Goal: Task Accomplishment & Management: Use online tool/utility

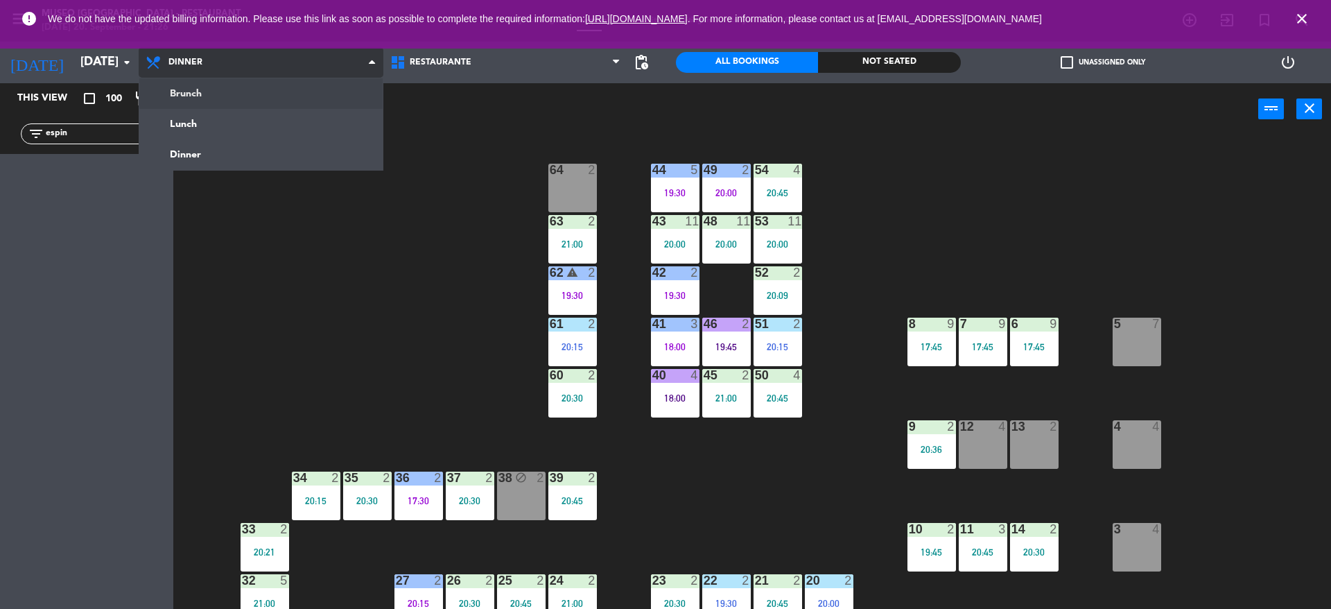
scroll to position [3, 0]
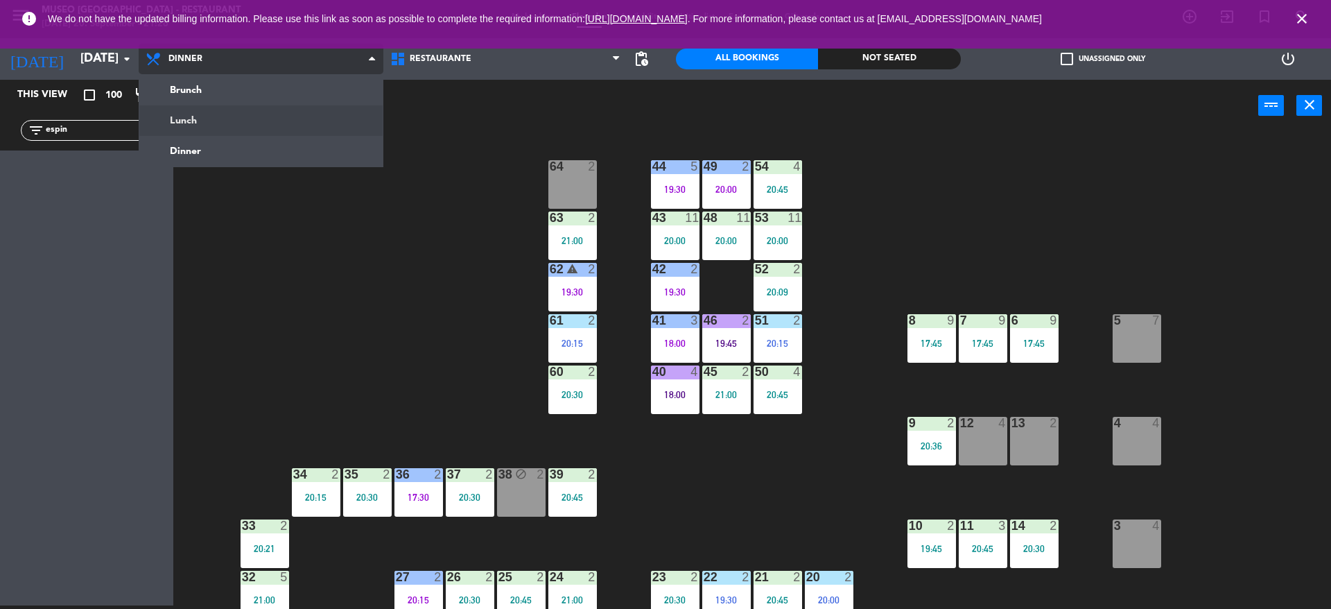
click at [286, 118] on ng-component "menu [GEOGRAPHIC_DATA] - Restaurant [DATE] 20. September - 21:26 My bookings Fl…" at bounding box center [665, 303] width 1331 height 612
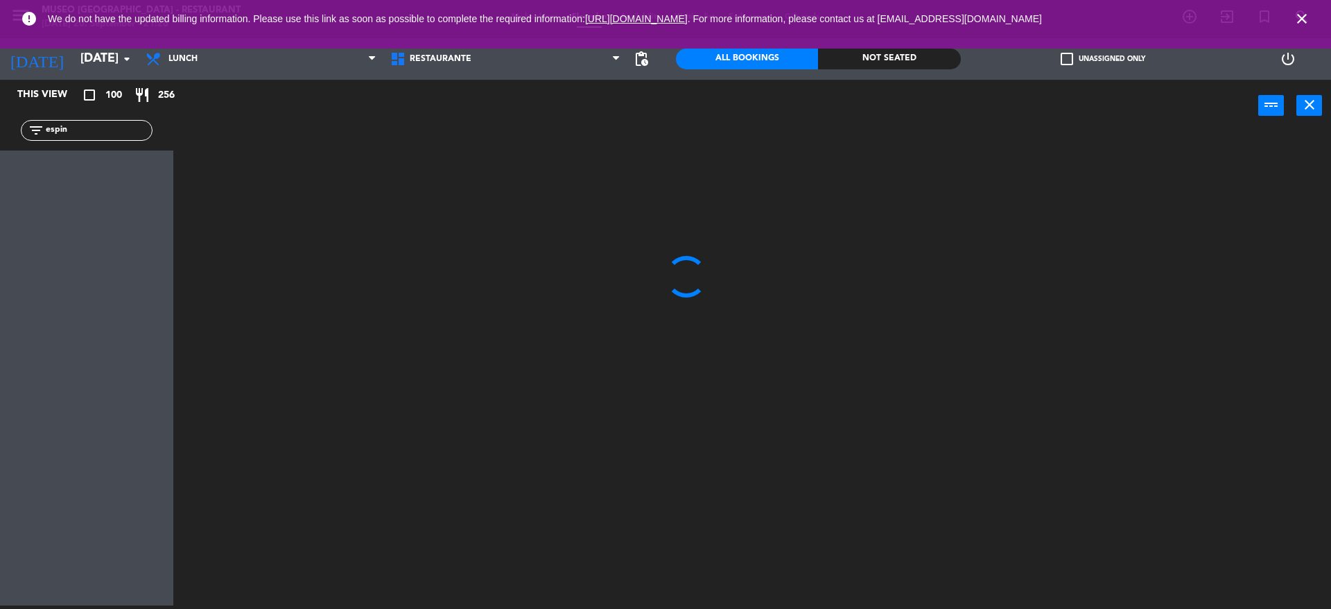
click at [115, 131] on input "espin" at bounding box center [97, 130] width 107 height 15
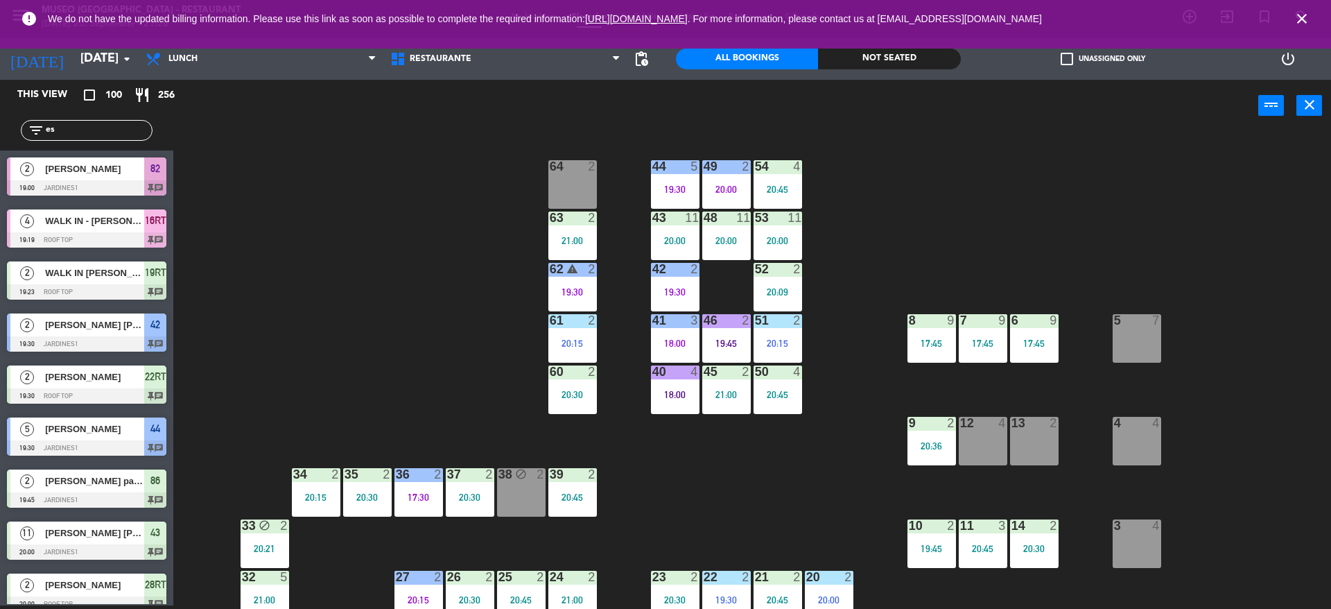
type input "e"
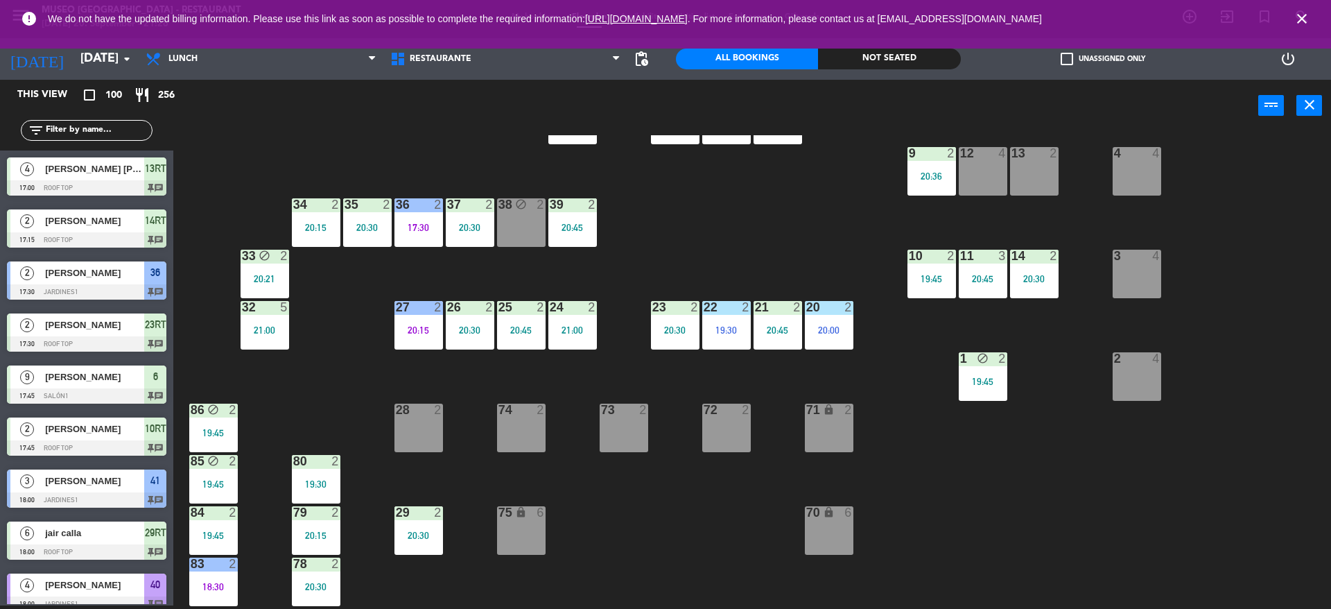
scroll to position [343, 0]
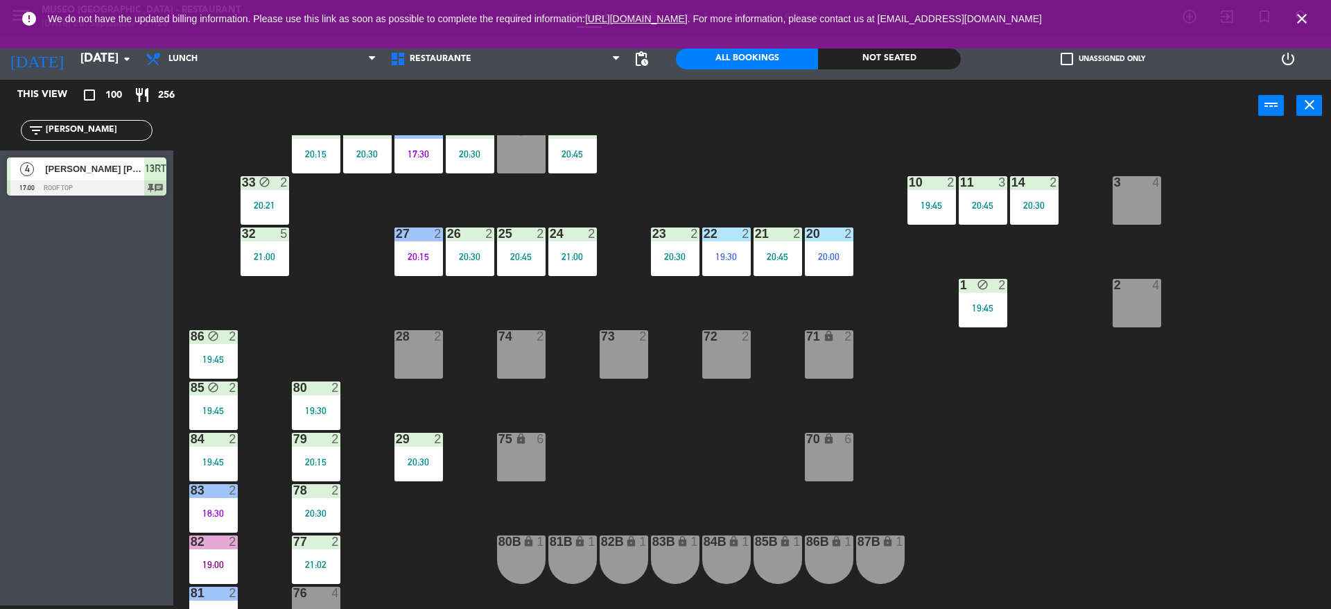
click at [112, 338] on div "This view crop_square 100 restaurant 256 filter_list [PERSON_NAME] 4 [PERSON_NA…" at bounding box center [86, 342] width 173 height 525
click at [67, 130] on input "[PERSON_NAME]" at bounding box center [97, 130] width 107 height 15
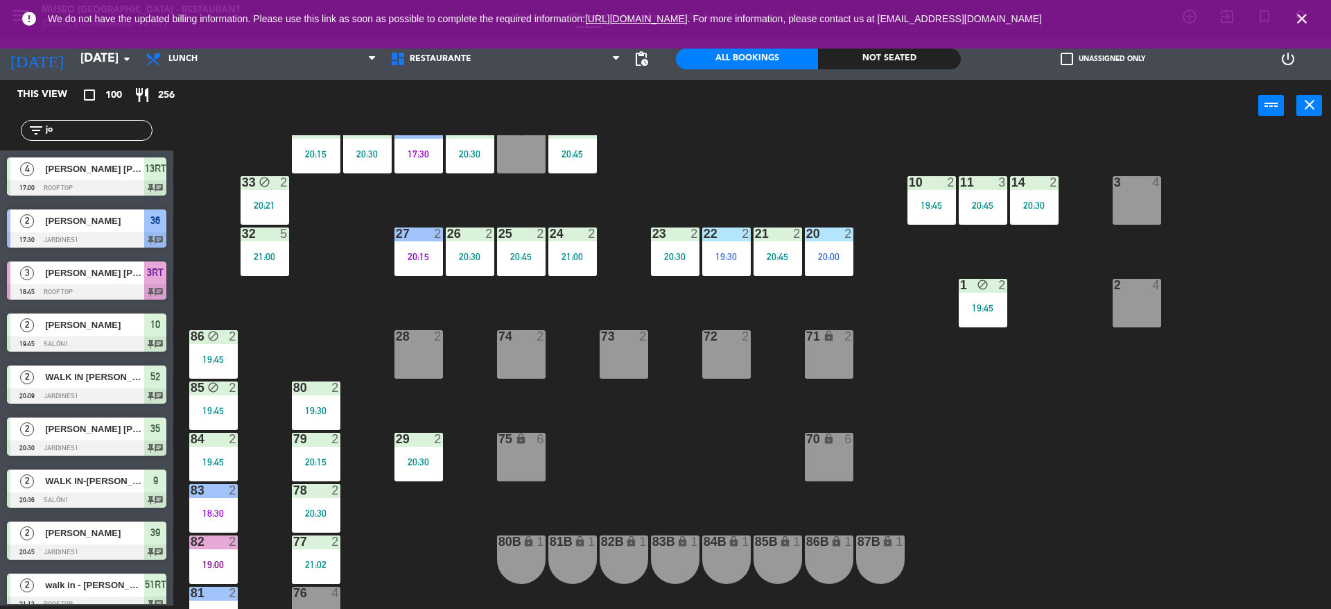
type input "j"
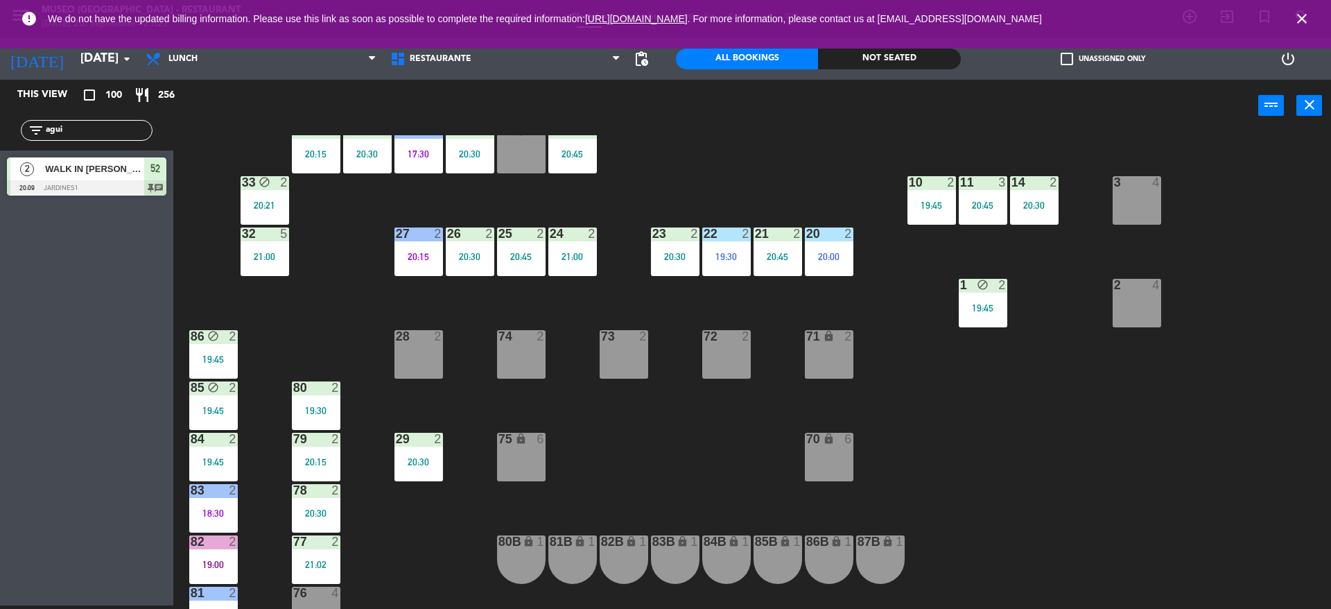
click at [1304, 15] on icon "close" at bounding box center [1301, 18] width 17 height 17
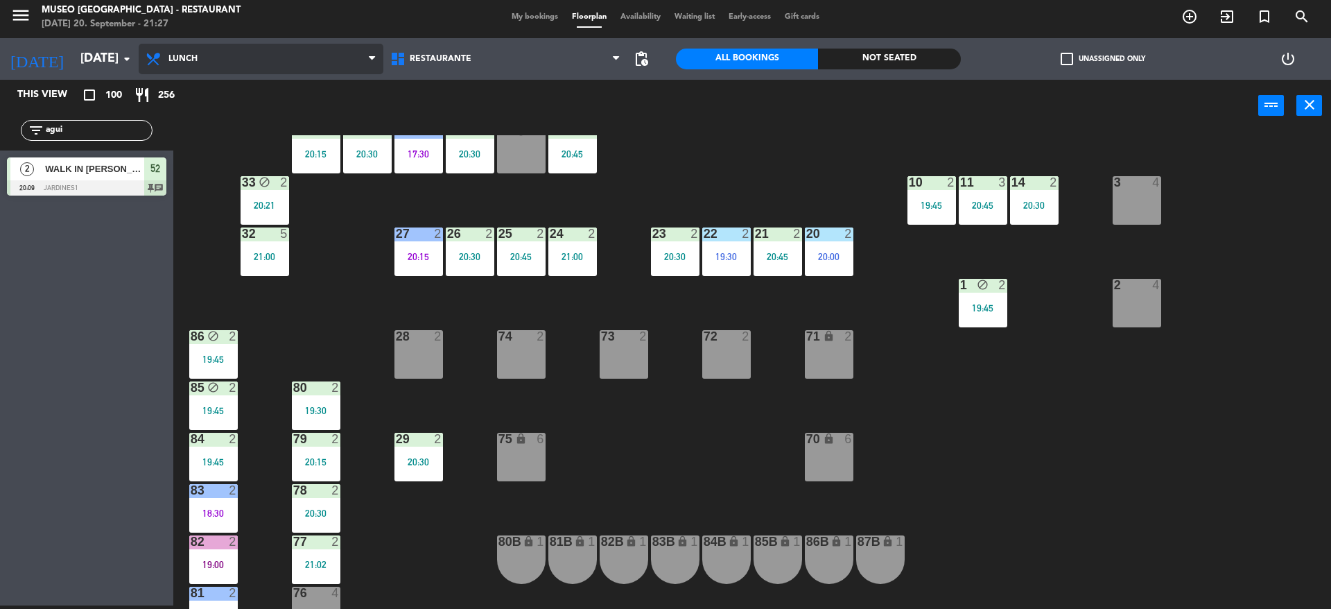
click at [306, 60] on span "Lunch" at bounding box center [261, 59] width 245 height 30
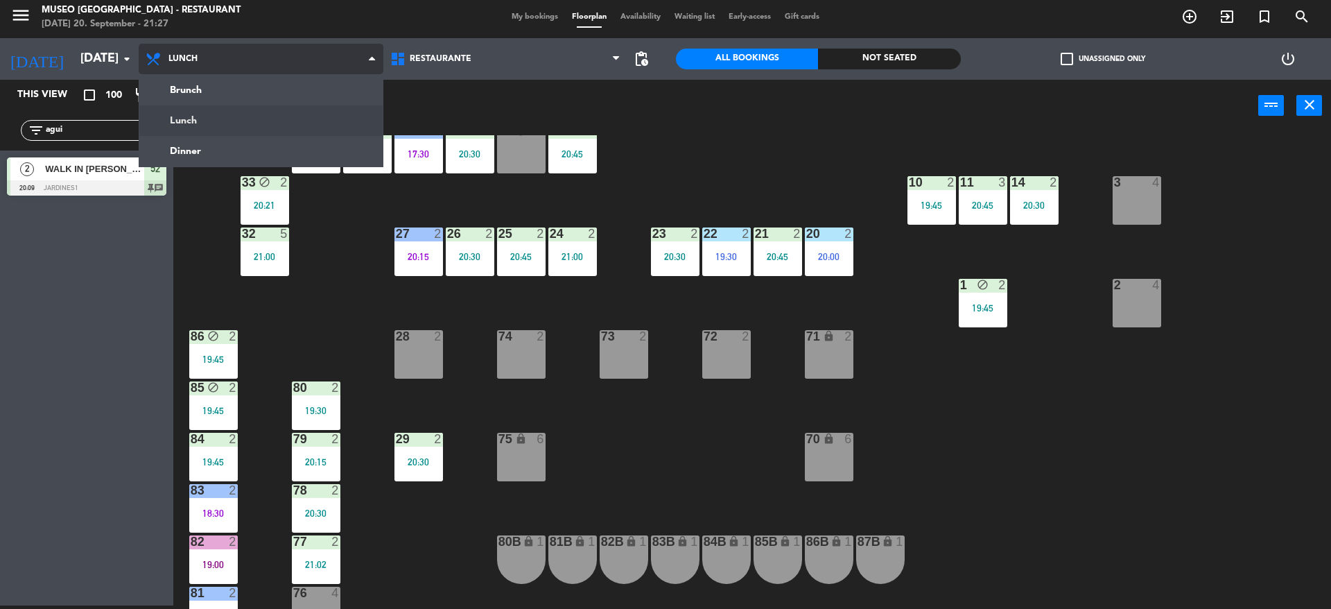
click at [302, 116] on ng-component "menu [GEOGRAPHIC_DATA] - Restaurant [DATE] 20. September - 21:27 My bookings Fl…" at bounding box center [665, 303] width 1331 height 612
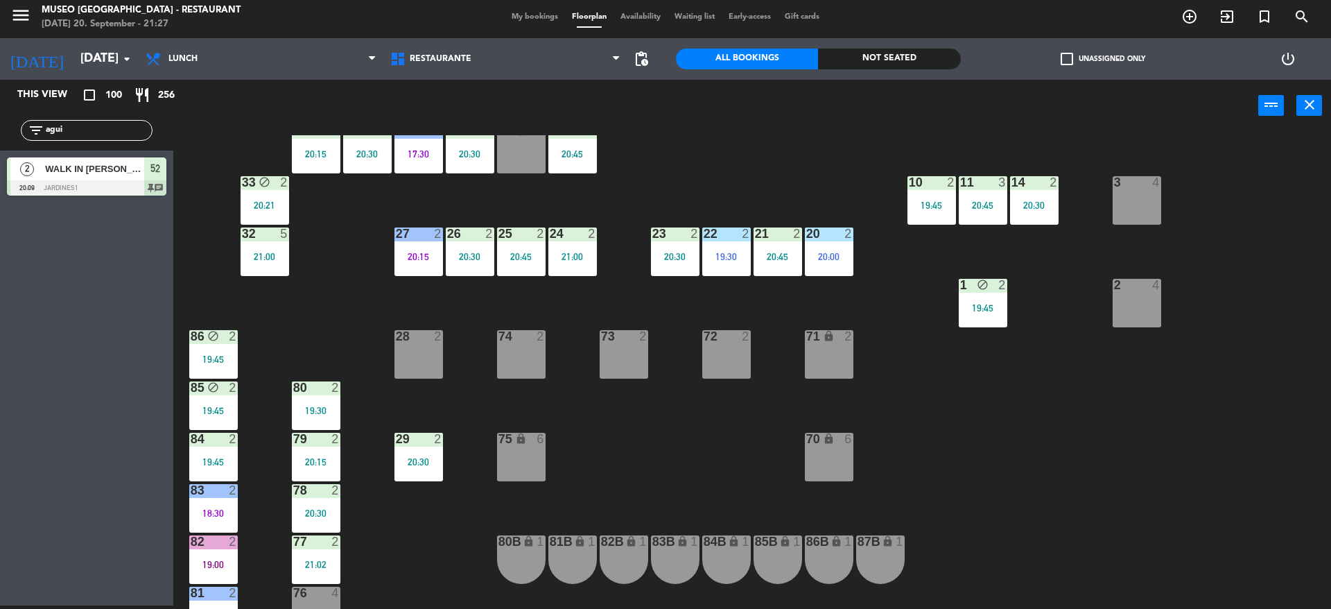
click at [304, 40] on div "Brunch Lunch Dinner Lunch Brunch Lunch Dinner" at bounding box center [261, 59] width 245 height 42
click at [291, 64] on span "Lunch" at bounding box center [261, 59] width 245 height 30
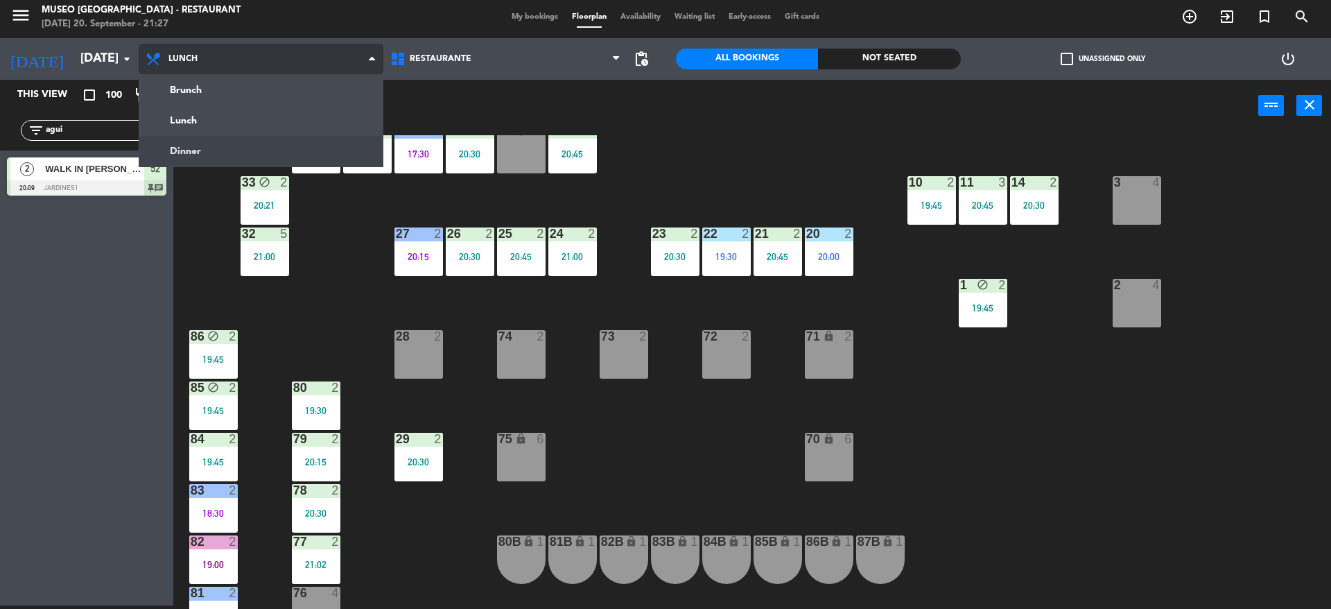
click at [237, 149] on ng-component "menu [GEOGRAPHIC_DATA] - Restaurant [DATE] 20. September - 21:27 My bookings Fl…" at bounding box center [665, 303] width 1331 height 612
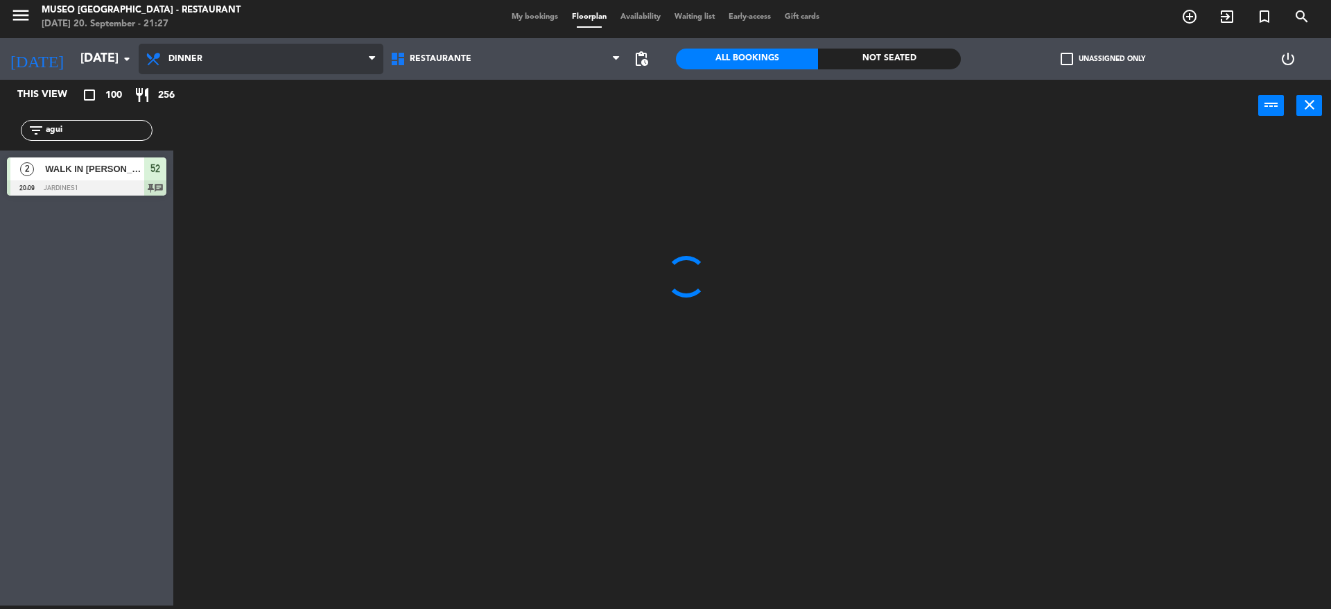
click at [311, 71] on span "Dinner" at bounding box center [261, 59] width 245 height 30
click at [278, 110] on ng-component "menu [GEOGRAPHIC_DATA] - Restaurant [DATE] 20. September - 21:27 My bookings Fl…" at bounding box center [665, 303] width 1331 height 612
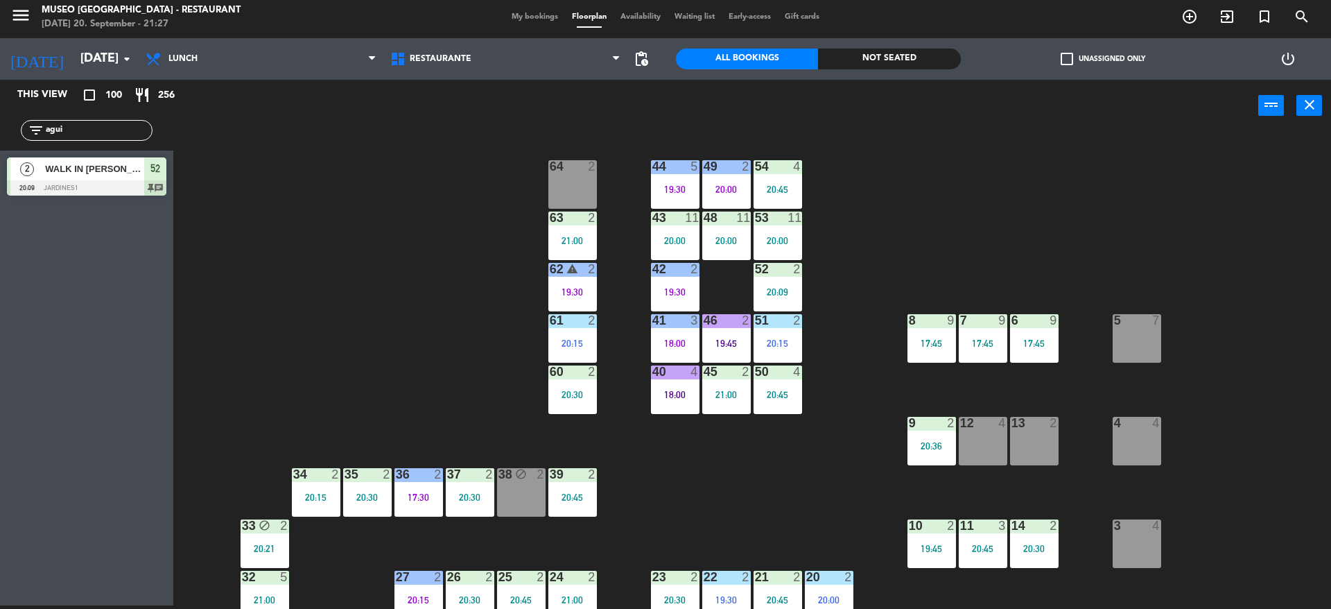
click at [98, 127] on input "agui" at bounding box center [97, 130] width 107 height 15
type input "a"
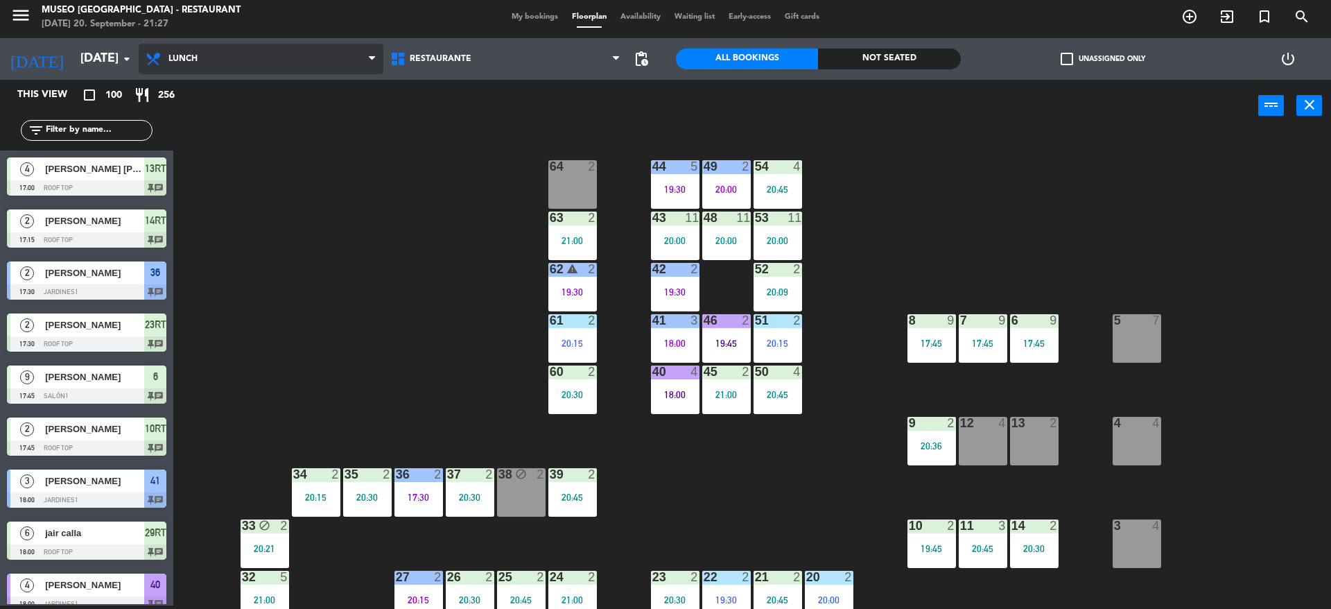
click at [267, 62] on span "Lunch" at bounding box center [261, 59] width 245 height 30
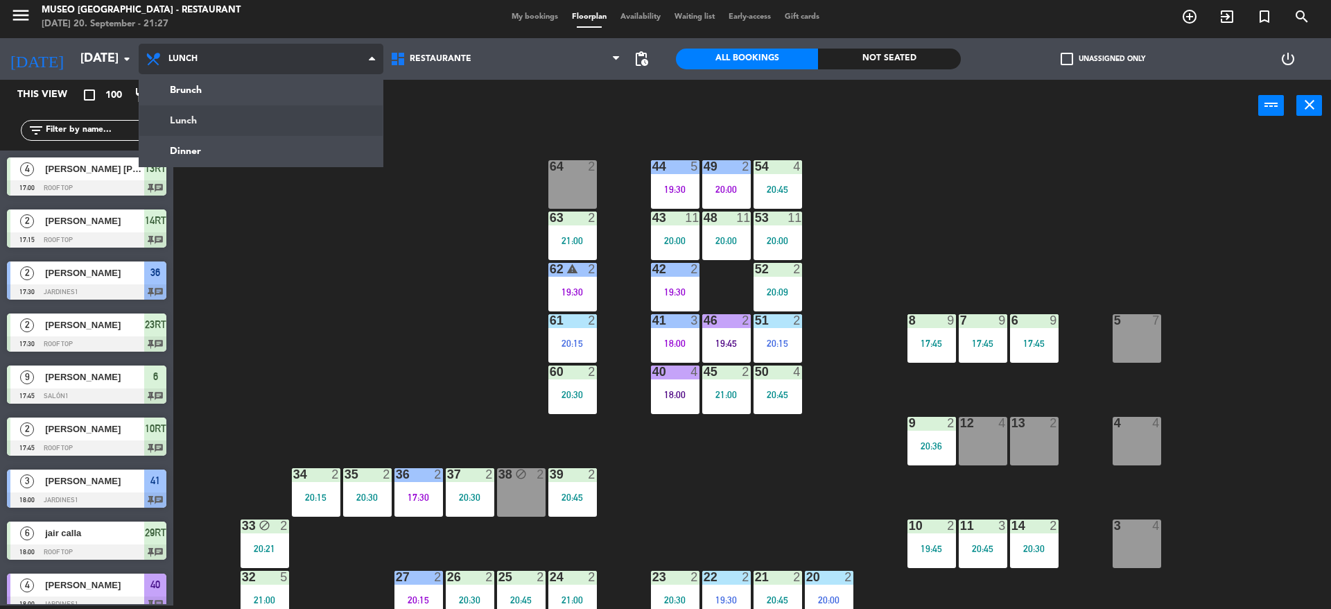
click at [254, 137] on ng-component "menu [GEOGRAPHIC_DATA] - Restaurant [DATE] 20. September - 21:27 My bookings Fl…" at bounding box center [665, 303] width 1331 height 612
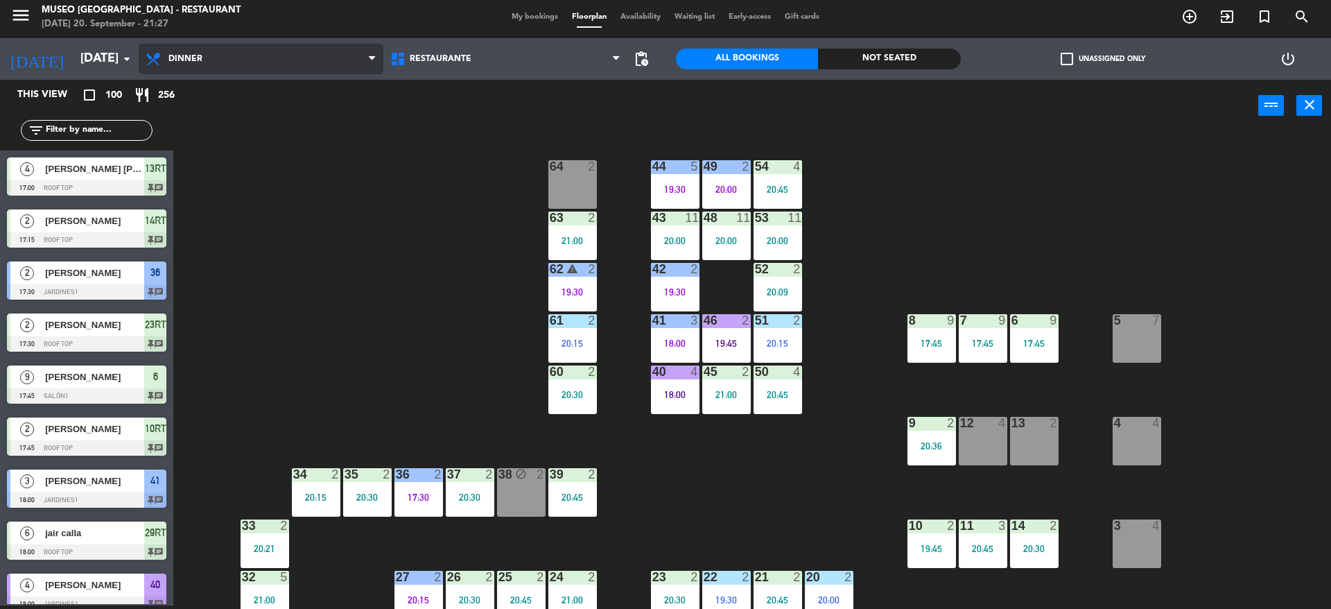
click at [254, 58] on span "Dinner" at bounding box center [261, 59] width 245 height 30
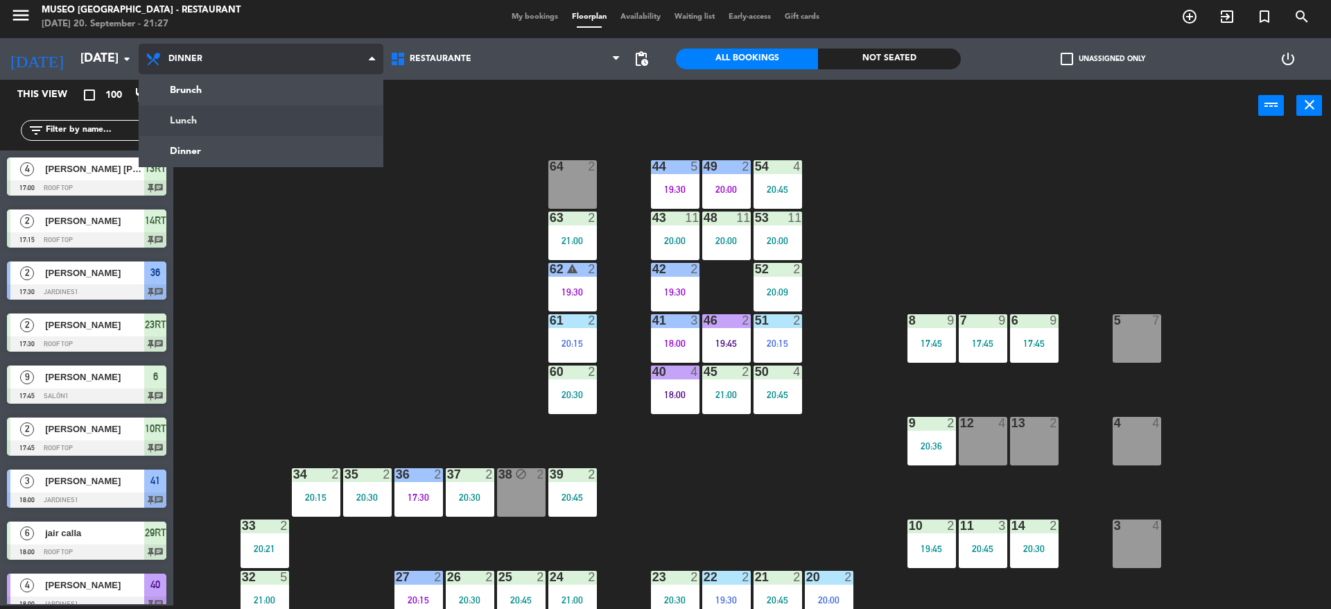
click at [266, 115] on ng-component "menu [GEOGRAPHIC_DATA] - Restaurant [DATE] 20. September - 21:27 My bookings Fl…" at bounding box center [665, 303] width 1331 height 612
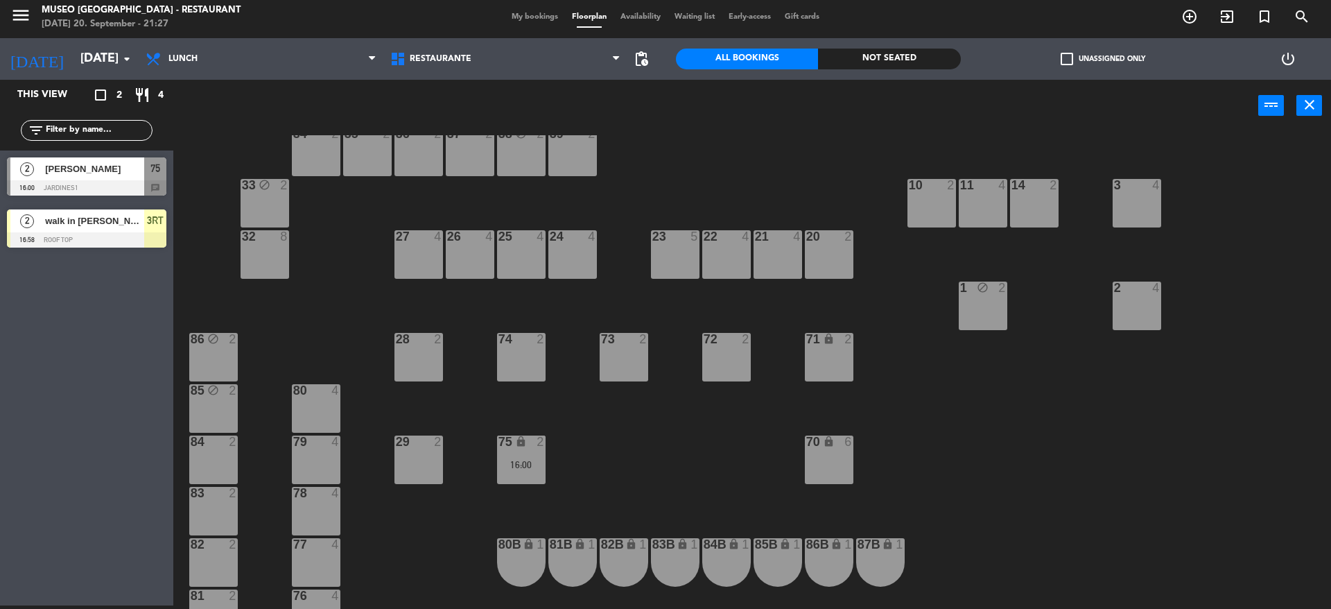
scroll to position [347, 0]
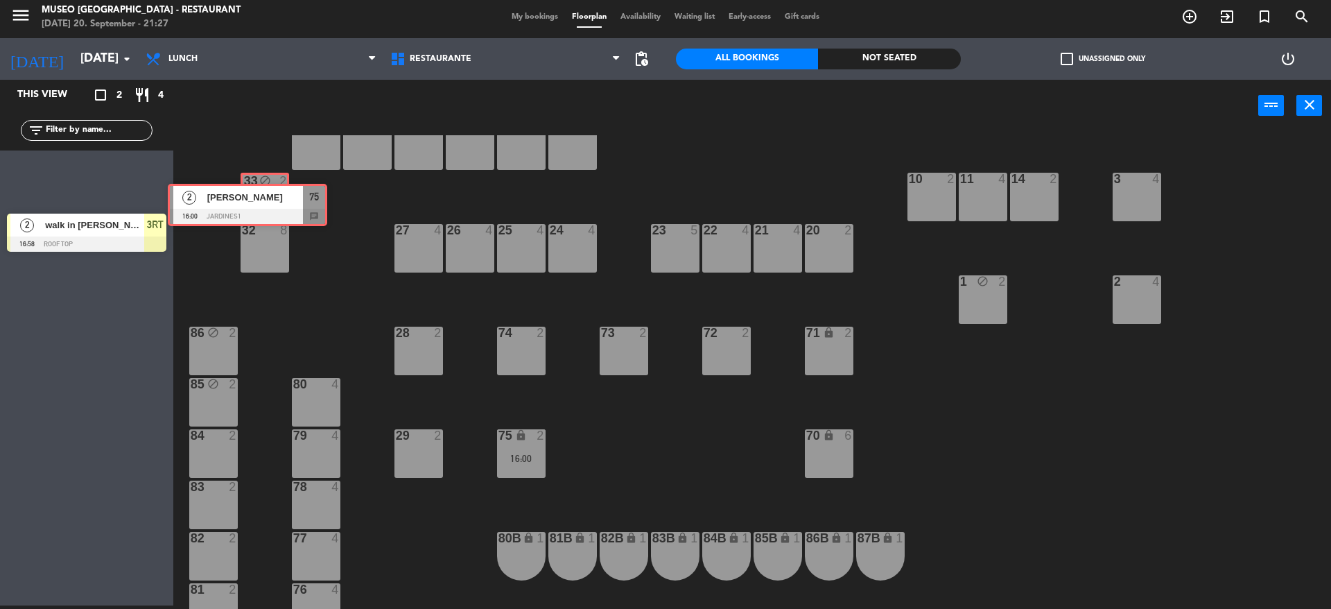
drag, startPoint x: 107, startPoint y: 184, endPoint x: 269, endPoint y: 210, distance: 163.5
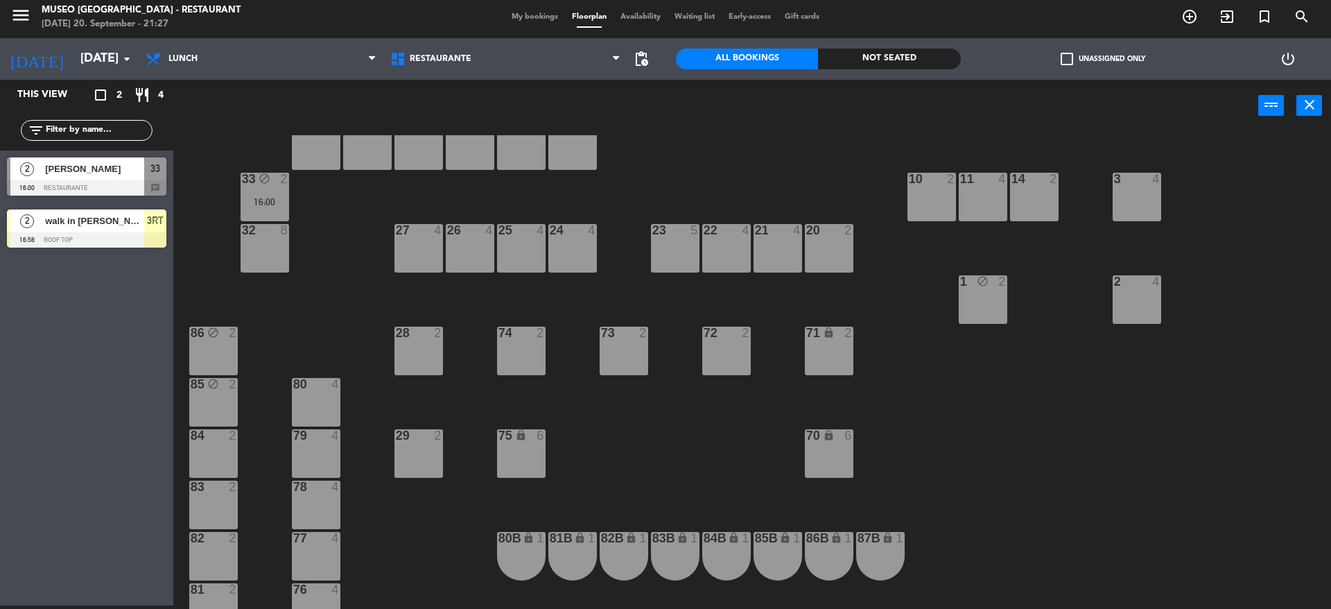
click at [300, 217] on div "44 5 49 2 54 5 64 2 48 2 53 4 63 2 43 4 62 2 42 2 52 2 41 4 46 2 51 4 61 2 7 4 …" at bounding box center [758, 371] width 1144 height 473
click at [274, 197] on div "16:00" at bounding box center [265, 202] width 49 height 10
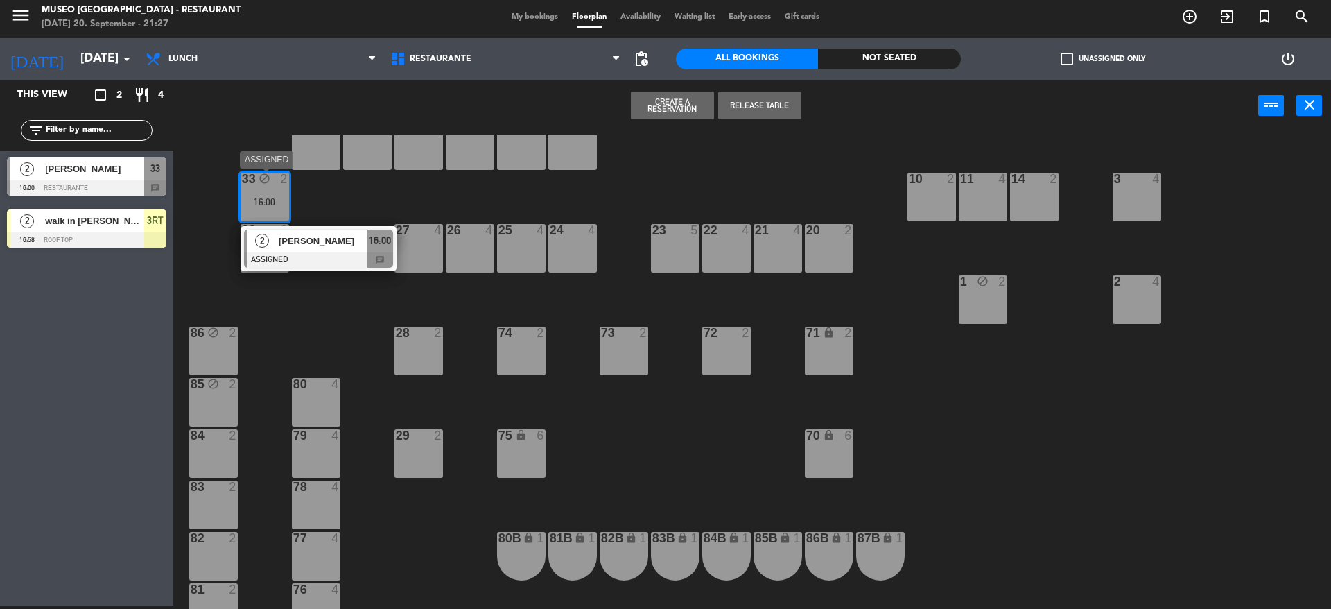
click at [336, 251] on div "[PERSON_NAME]" at bounding box center [322, 240] width 90 height 23
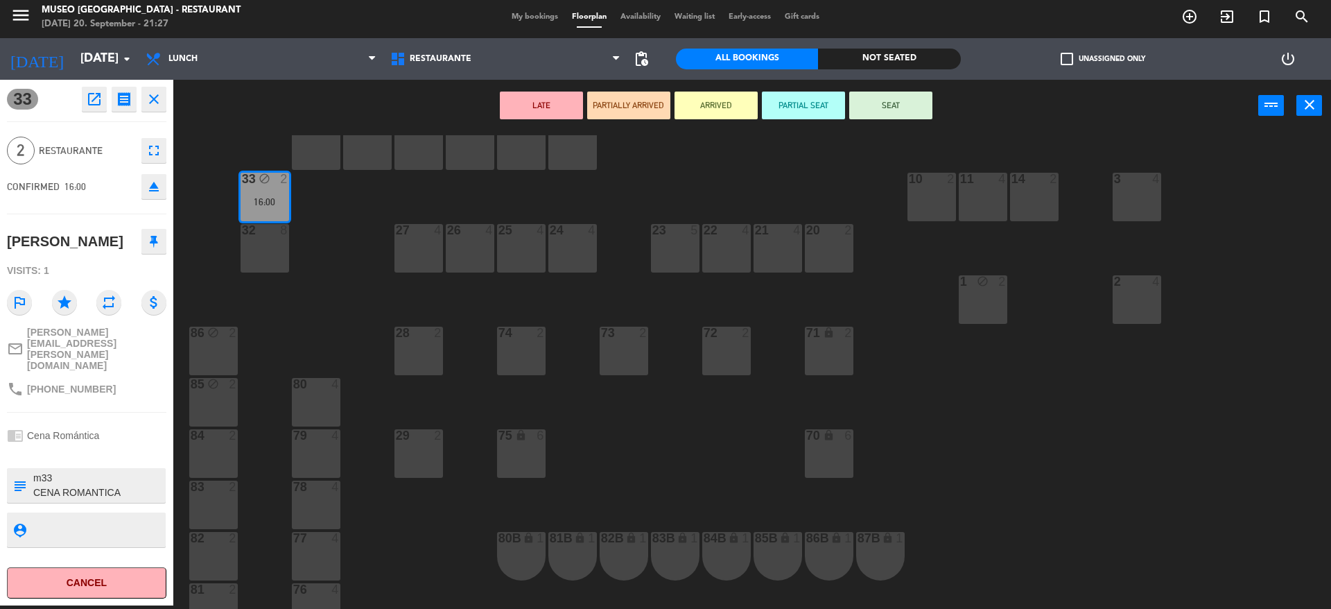
click at [895, 119] on div "LATE PARTIALLY ARRIVED ARRIVED PARTIAL SEAT SEAT power_input close" at bounding box center [715, 106] width 1085 height 53
click at [888, 117] on button "SEAT" at bounding box center [890, 105] width 83 height 28
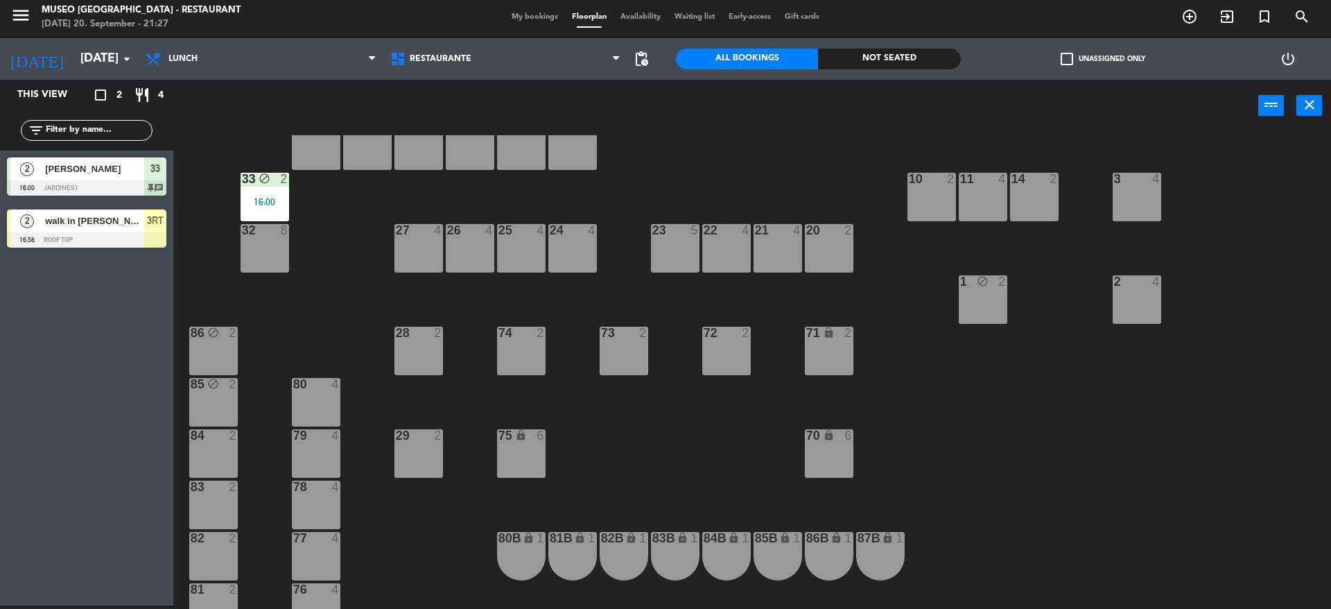
click at [284, 198] on div "16:00" at bounding box center [265, 202] width 49 height 10
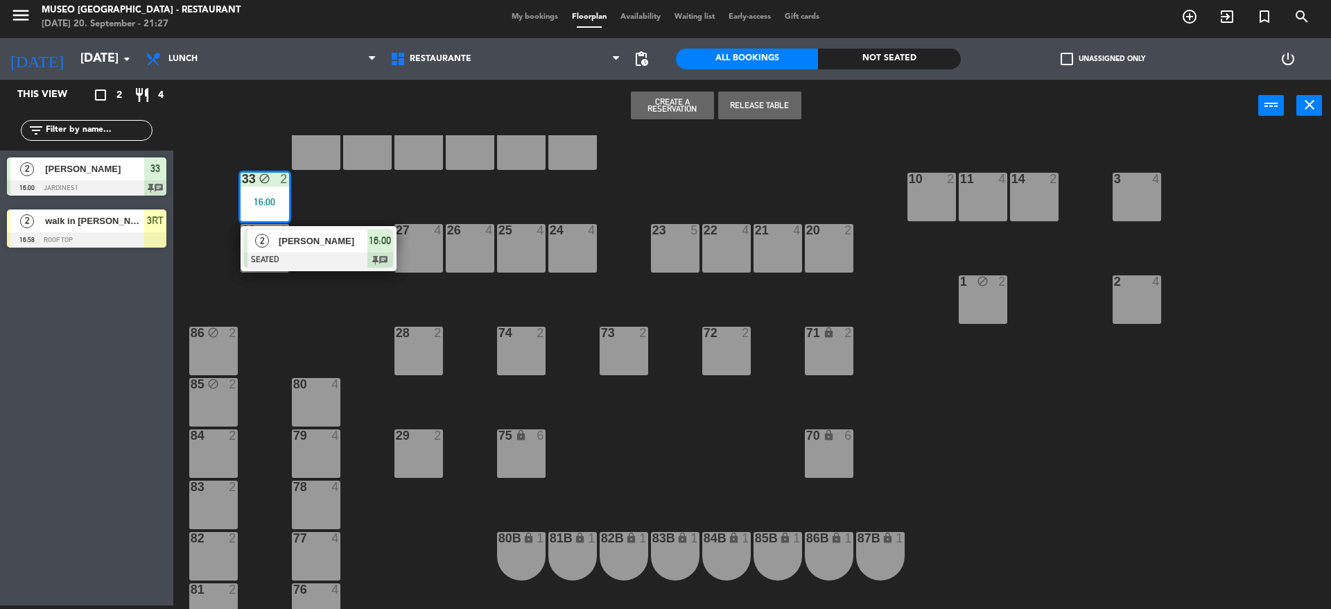
click at [342, 265] on div at bounding box center [318, 259] width 149 height 15
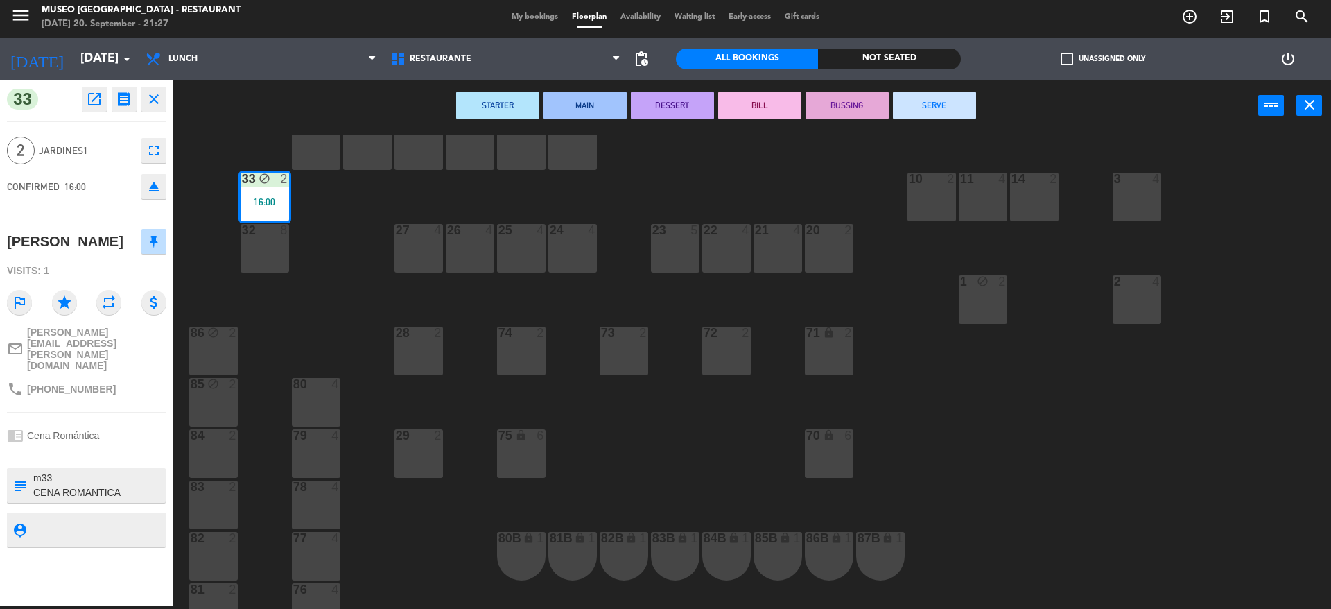
click at [928, 105] on button "SERVE" at bounding box center [934, 105] width 83 height 28
